Goal: Transaction & Acquisition: Purchase product/service

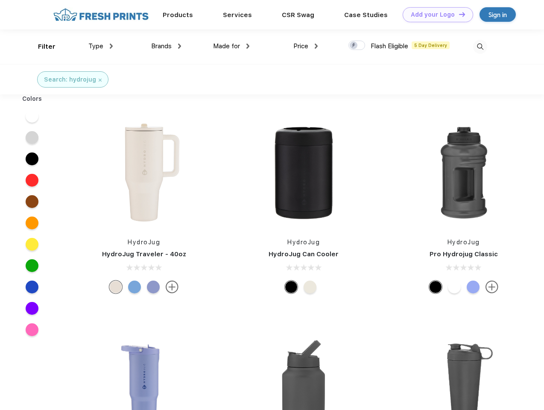
click at [435, 15] on link "Add your Logo Design Tool" at bounding box center [438, 14] width 70 height 15
click at [0, 0] on div "Design Tool" at bounding box center [0, 0] width 0 height 0
click at [458, 14] on link "Add your Logo Design Tool" at bounding box center [438, 14] width 70 height 15
click at [41, 47] on div "Filter" at bounding box center [47, 47] width 18 height 10
click at [101, 46] on span "Type" at bounding box center [95, 46] width 15 height 8
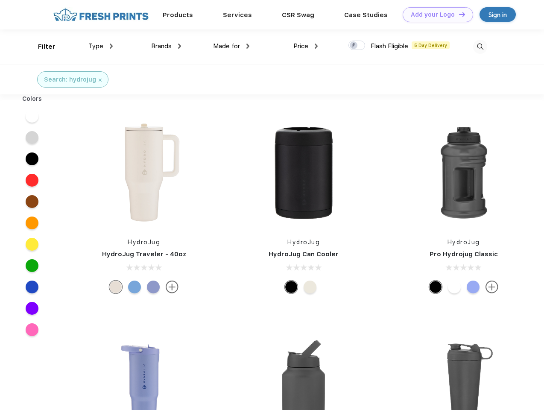
click at [166, 46] on span "Brands" at bounding box center [161, 46] width 20 height 8
click at [231, 46] on span "Made for" at bounding box center [226, 46] width 27 height 8
click at [306, 46] on span "Price" at bounding box center [300, 46] width 15 height 8
click at [357, 46] on div at bounding box center [356, 45] width 17 height 9
click at [354, 46] on input "checkbox" at bounding box center [351, 43] width 6 height 6
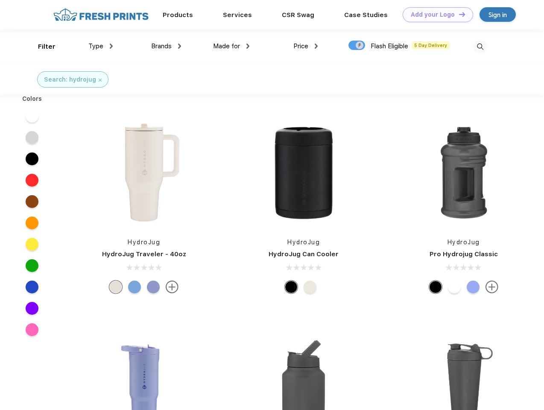
click at [480, 47] on img at bounding box center [480, 47] width 14 height 14
